Goal: Understand process/instructions

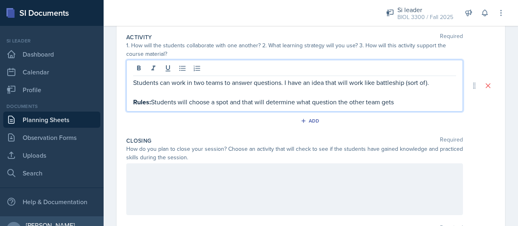
scroll to position [177, 0]
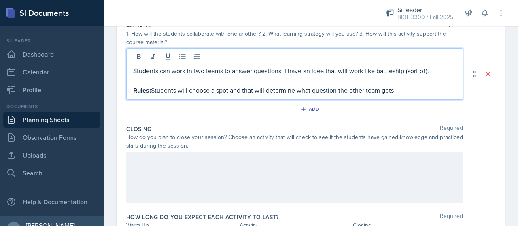
click at [251, 152] on div at bounding box center [294, 178] width 337 height 52
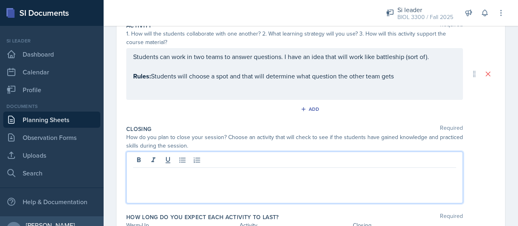
scroll to position [191, 0]
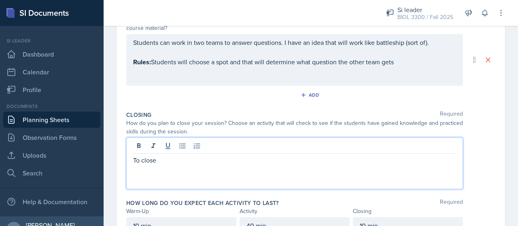
click at [166, 62] on div "Students can work in two teams to answer questions. I have an idea that will wo…" at bounding box center [294, 53] width 323 height 30
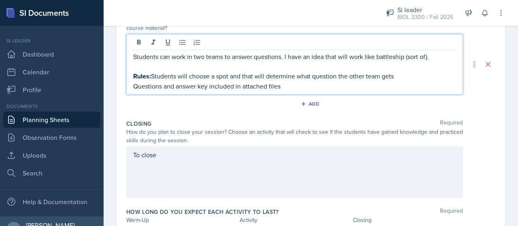
click at [223, 157] on div "To close" at bounding box center [294, 173] width 337 height 52
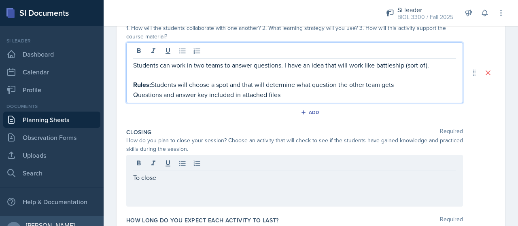
click at [309, 76] on div "Students can work in two teams to answer questions. I have an idea that will wo…" at bounding box center [294, 79] width 323 height 39
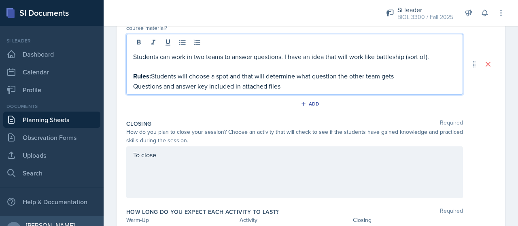
click at [355, 128] on div "How do you plan to close your session? Choose an activity that will check to se…" at bounding box center [294, 136] width 337 height 17
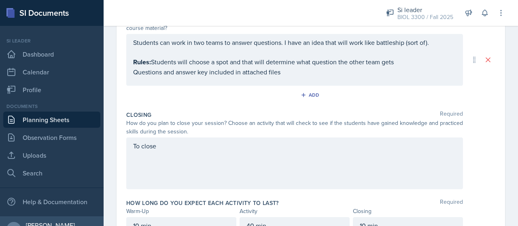
click at [355, 128] on div "How do you plan to close your session? Choose an activity that will check to se…" at bounding box center [294, 127] width 337 height 17
click at [354, 123] on div "How do you plan to close your session? Choose an activity that will check to se…" at bounding box center [294, 127] width 337 height 17
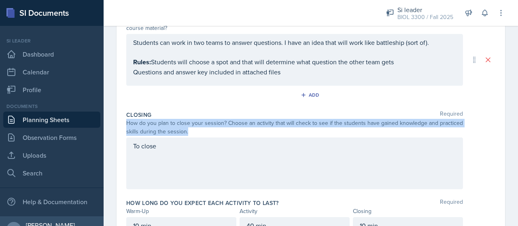
click at [354, 123] on div "How do you plan to close your session? Choose an activity that will check to se…" at bounding box center [294, 127] width 337 height 17
